Goal: Information Seeking & Learning: Learn about a topic

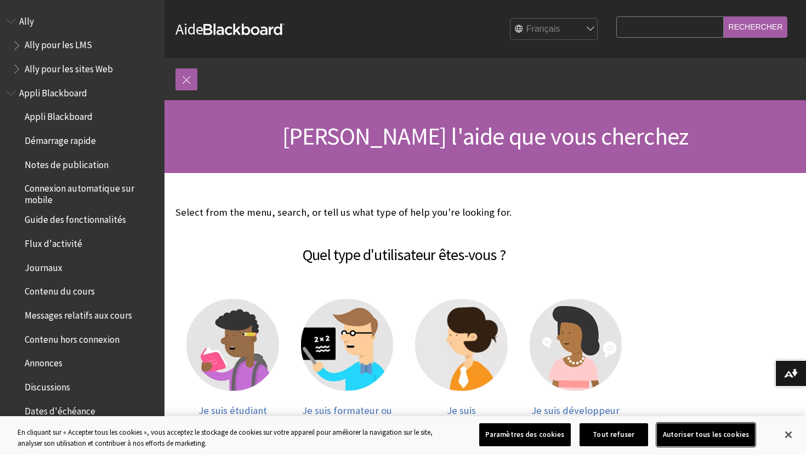
click at [693, 437] on button "Autoriser tous les cookies" at bounding box center [706, 435] width 98 height 23
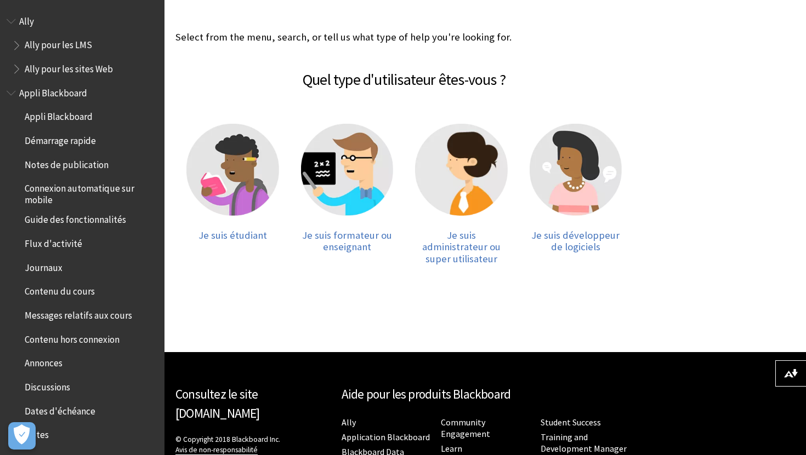
scroll to position [175, 0]
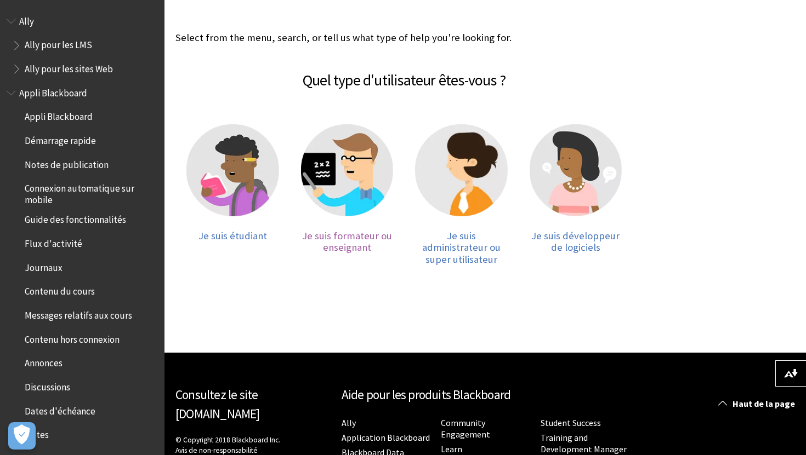
click at [351, 193] on img at bounding box center [347, 170] width 93 height 93
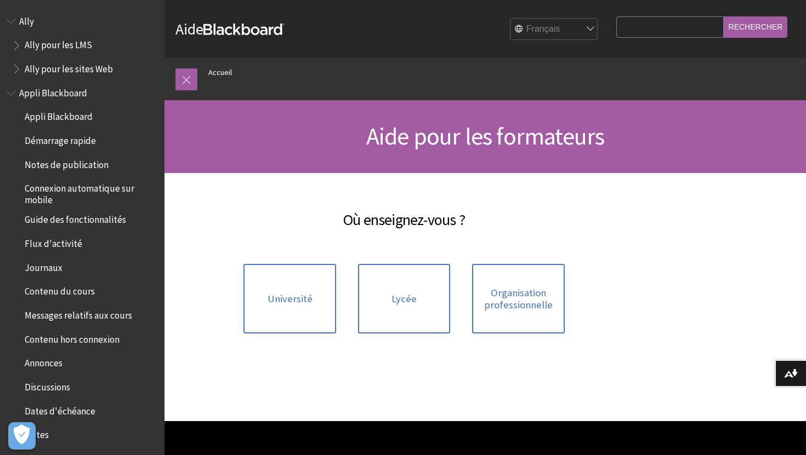
scroll to position [95, 0]
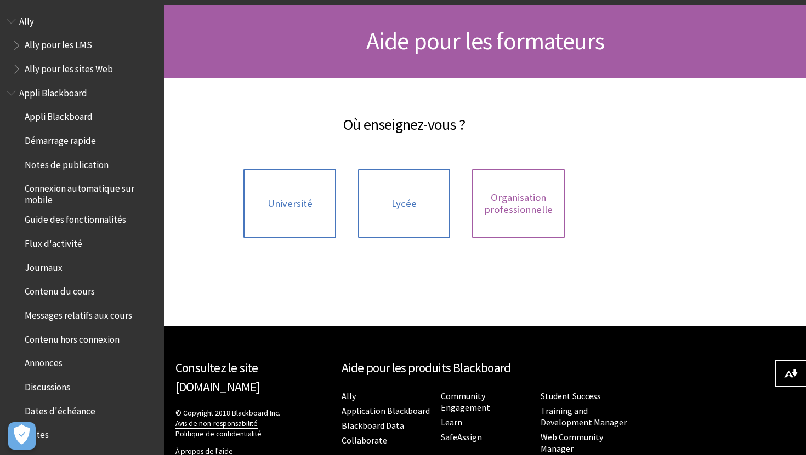
click at [510, 201] on span "Organisation professionnelle" at bounding box center [518, 204] width 79 height 24
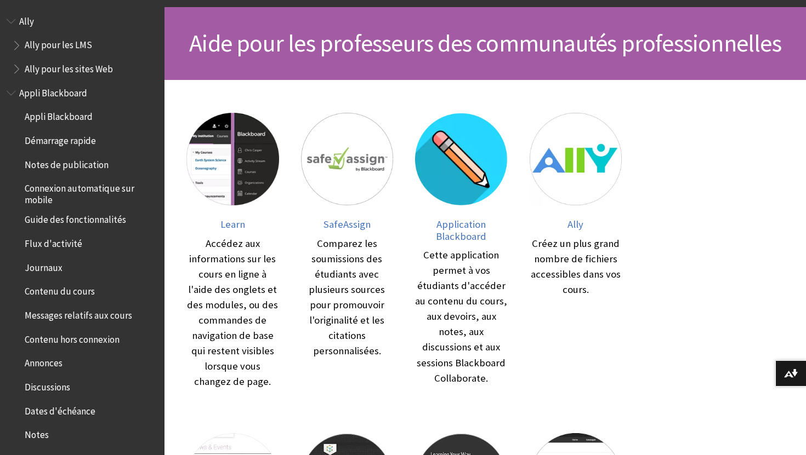
scroll to position [139, 0]
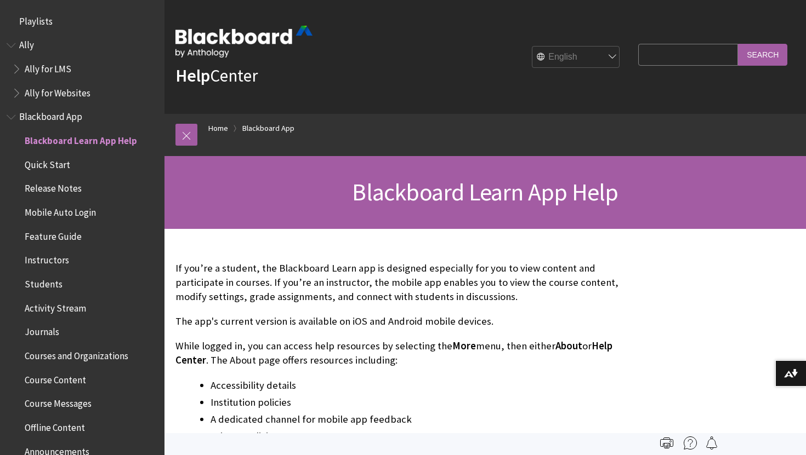
scroll to position [115, 0]
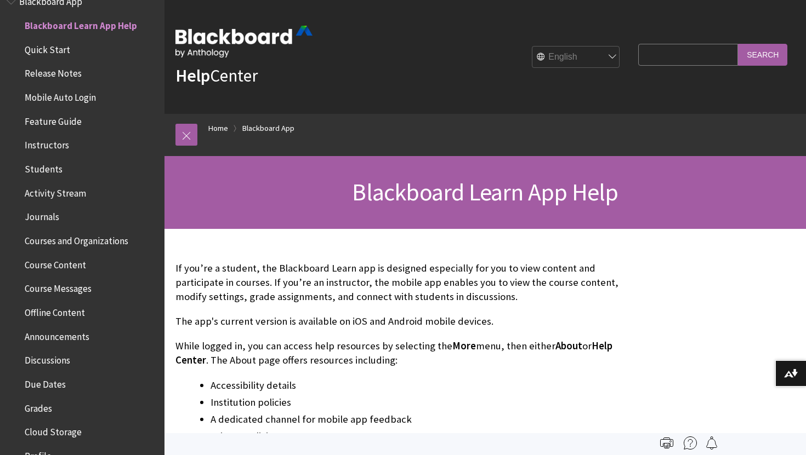
click at [255, 36] on img at bounding box center [243, 42] width 137 height 32
click at [185, 136] on link at bounding box center [186, 135] width 22 height 22
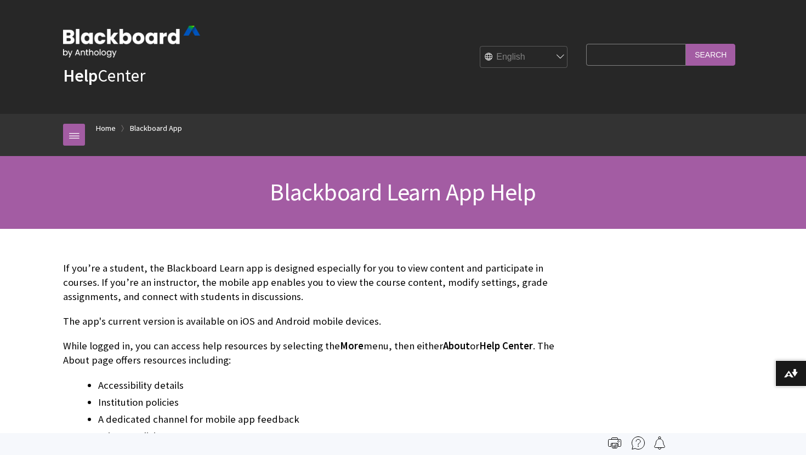
click at [549, 56] on select "English عربية Català Cymraeg Deutsch Español Suomi Français עברית Italiano 日本語 …" at bounding box center [524, 58] width 88 height 22
select select "/fr-fr/Blackboard_App"
click at [488, 47] on select "English عربية Català Cymraeg Deutsch Español Suomi Français עברית Italiano 日本語 …" at bounding box center [524, 58] width 88 height 22
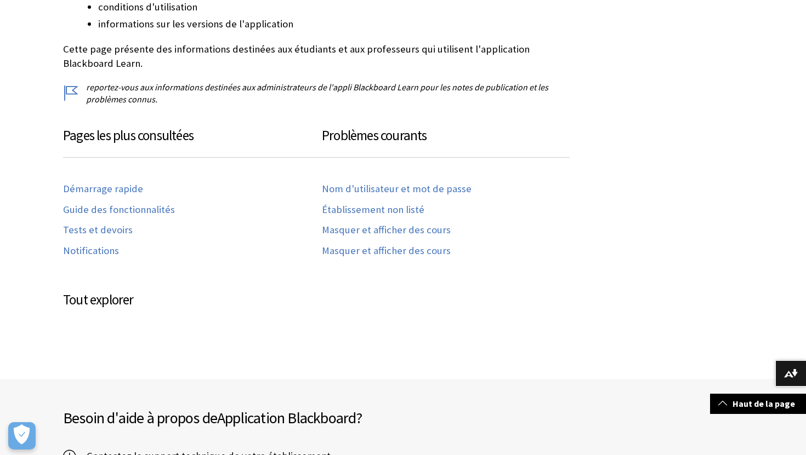
scroll to position [411, 0]
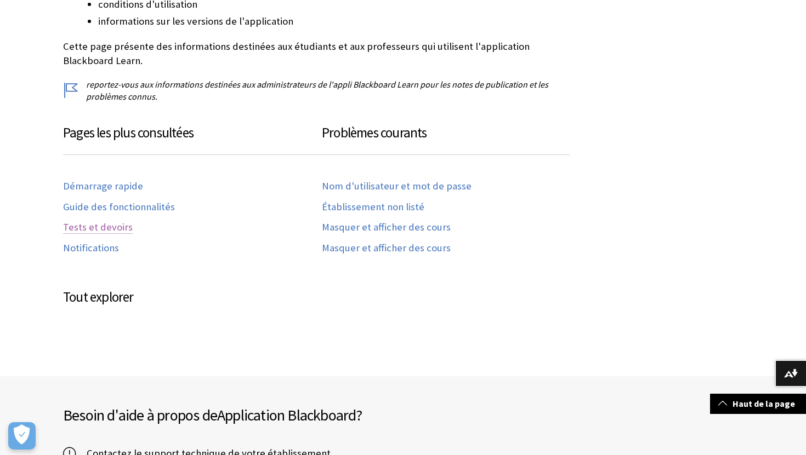
click at [113, 229] on link "Tests et devoirs" at bounding box center [98, 227] width 70 height 13
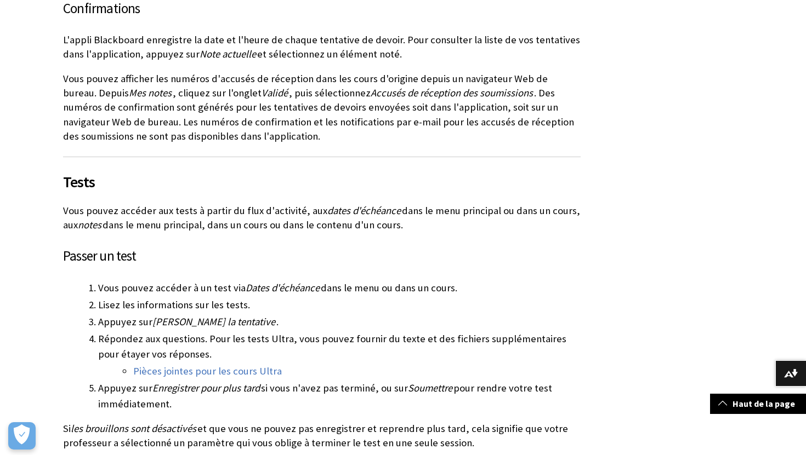
scroll to position [926, 0]
